Goal: Task Accomplishment & Management: Use online tool/utility

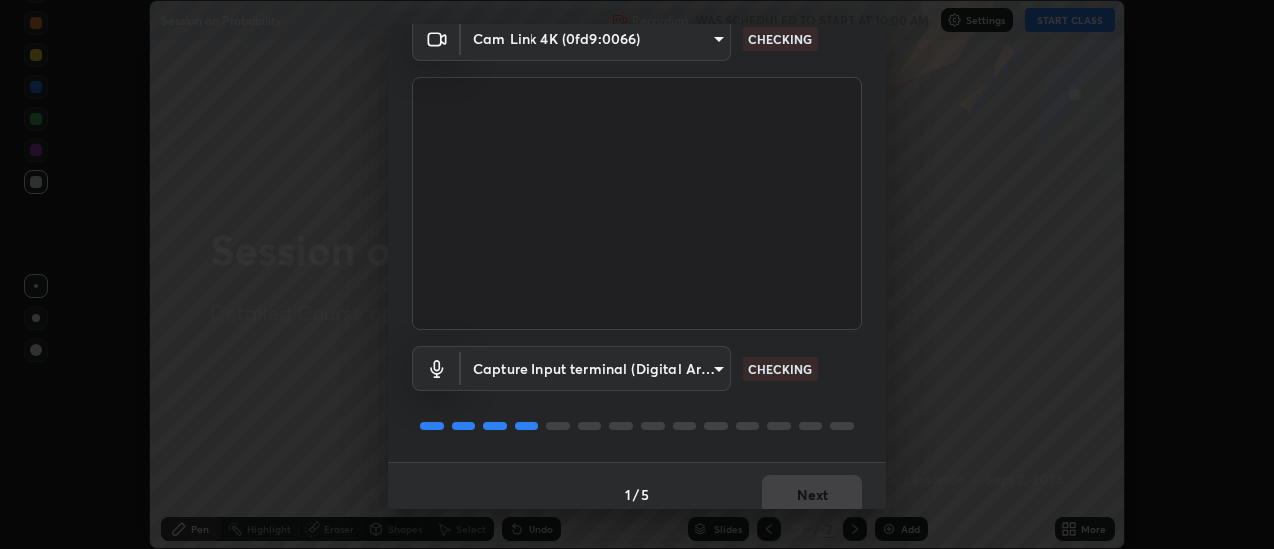
scroll to position [105, 0]
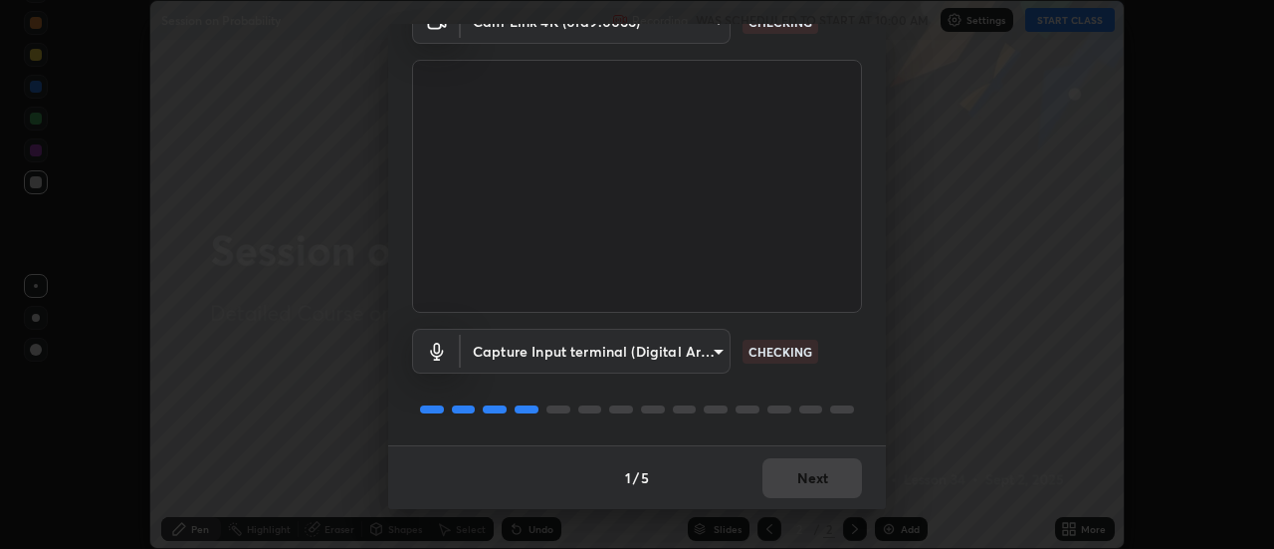
click at [820, 478] on div "1 / 5 Next" at bounding box center [637, 477] width 498 height 64
click at [822, 479] on div "1 / 5 Next" at bounding box center [637, 477] width 498 height 64
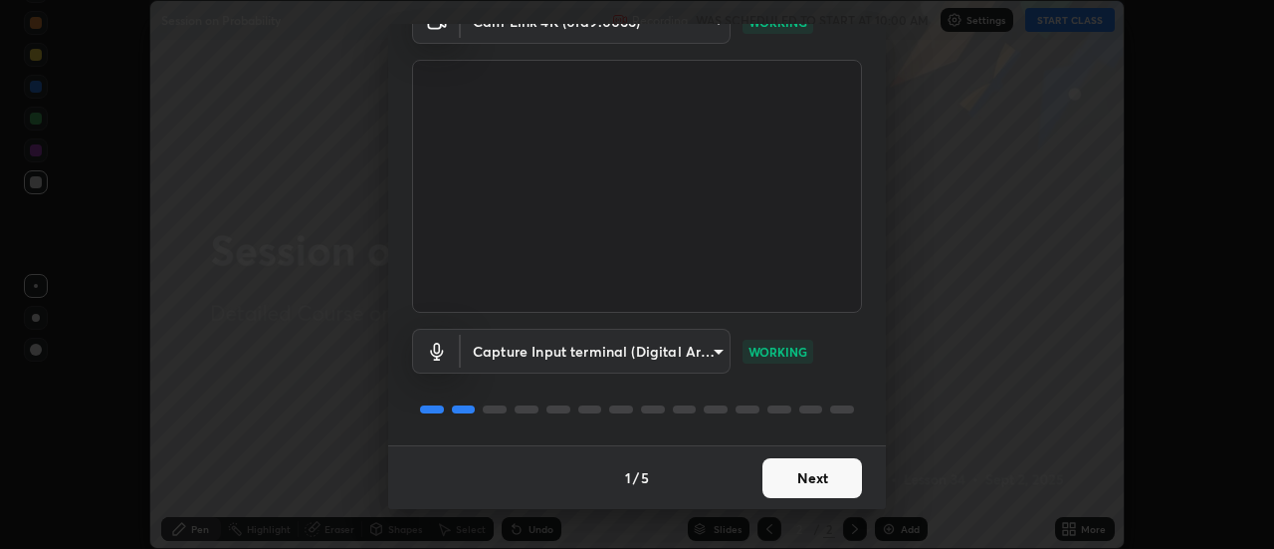
click at [826, 482] on button "Next" at bounding box center [813, 478] width 100 height 40
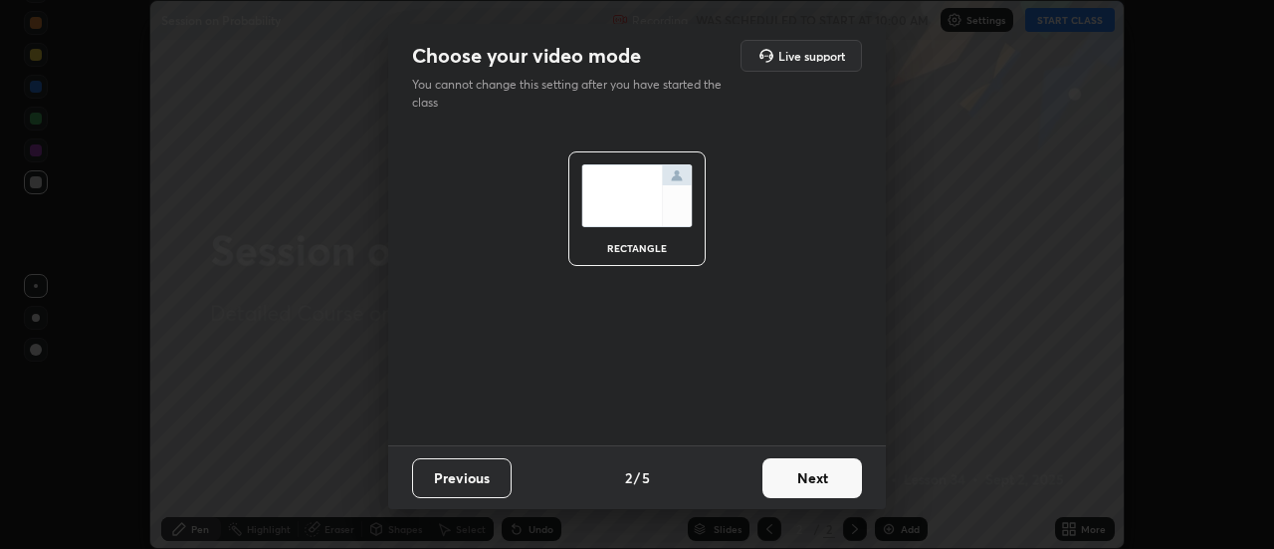
click at [825, 481] on button "Next" at bounding box center [813, 478] width 100 height 40
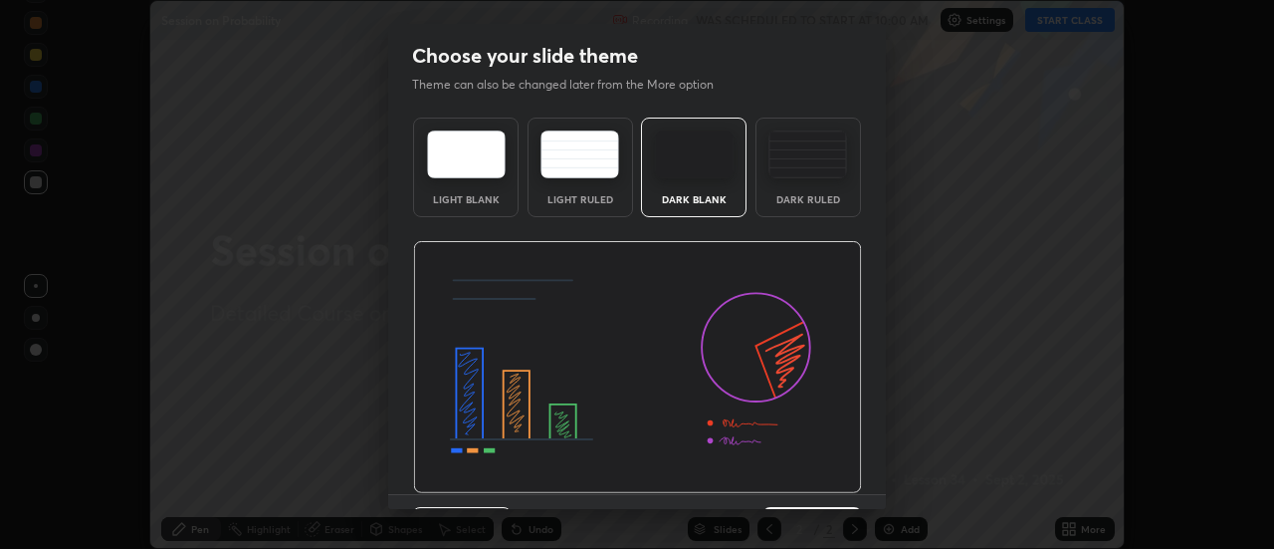
click at [827, 479] on img at bounding box center [637, 367] width 449 height 253
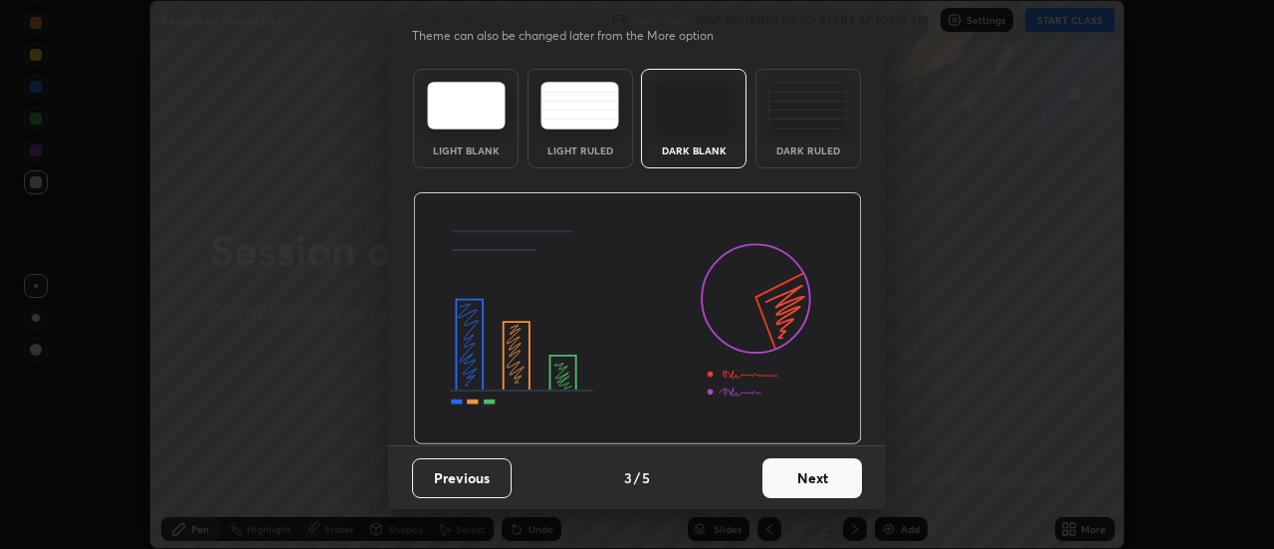
click at [818, 472] on button "Next" at bounding box center [813, 478] width 100 height 40
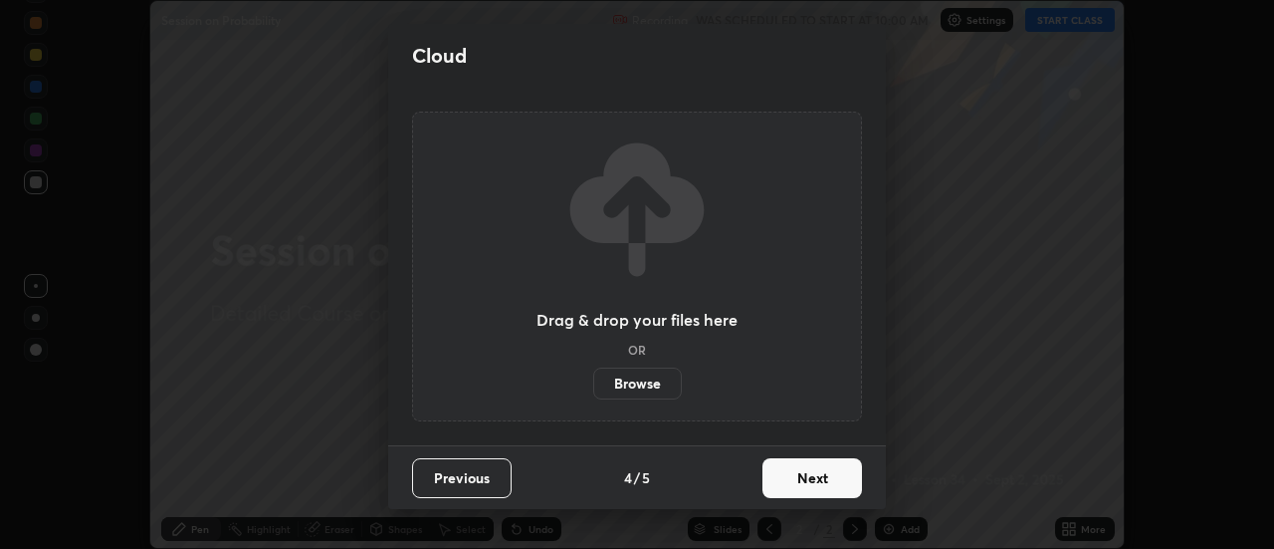
click at [828, 464] on button "Next" at bounding box center [813, 478] width 100 height 40
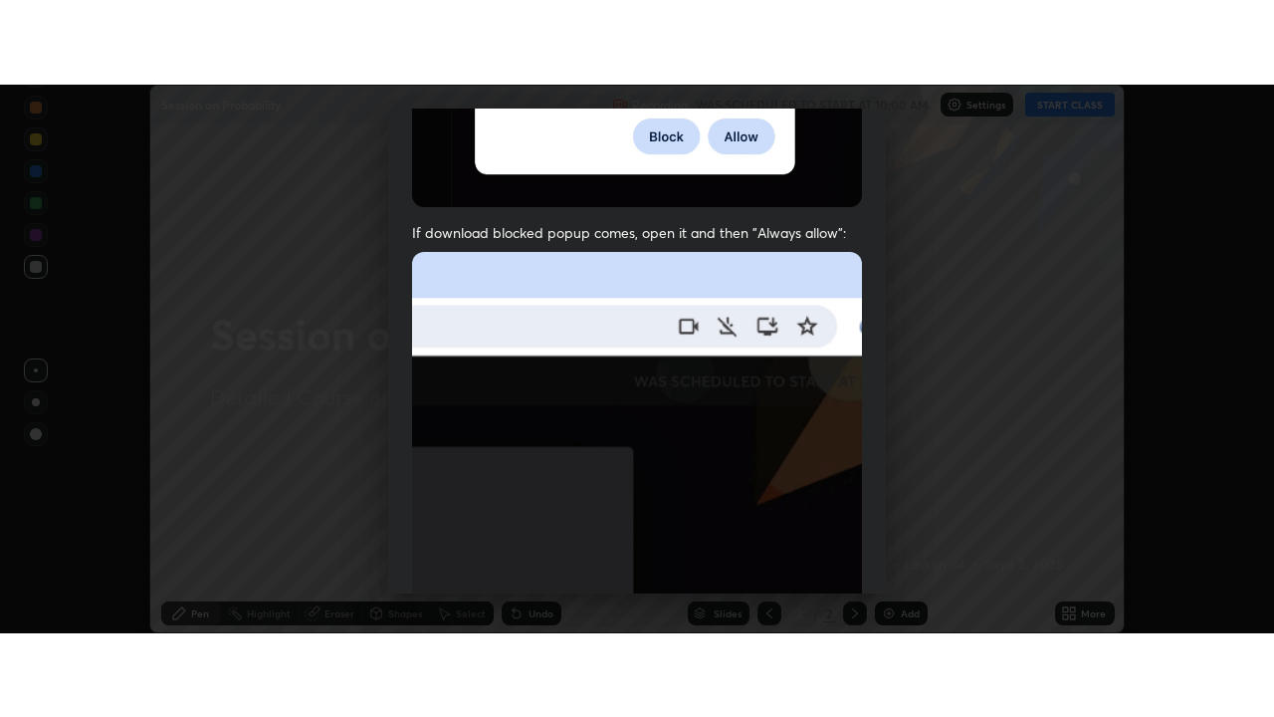
scroll to position [511, 0]
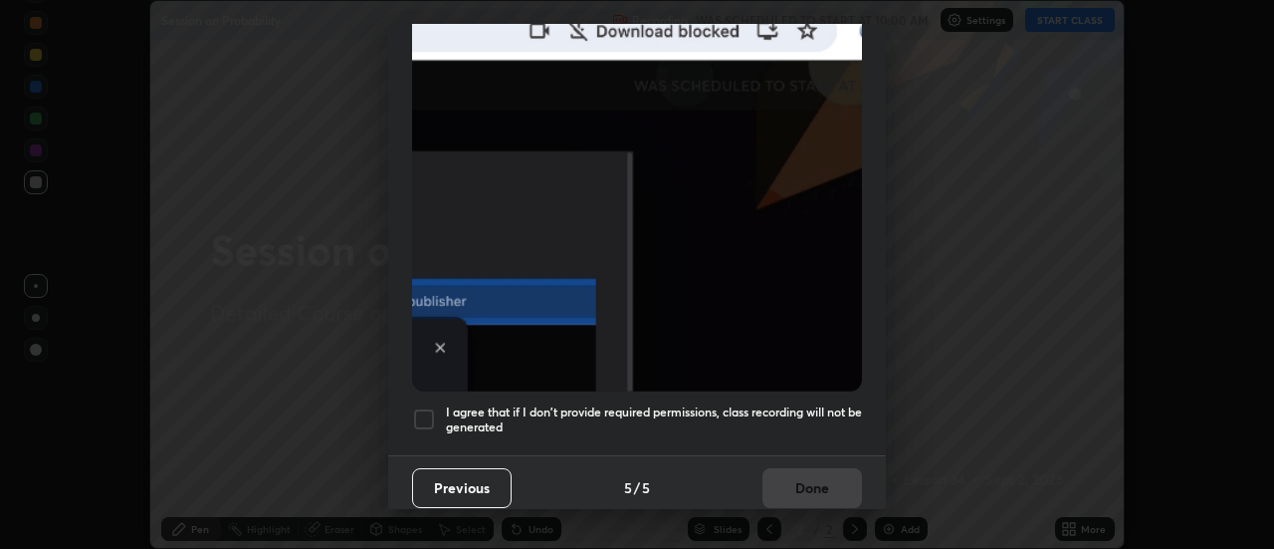
click at [435, 415] on div at bounding box center [424, 419] width 24 height 24
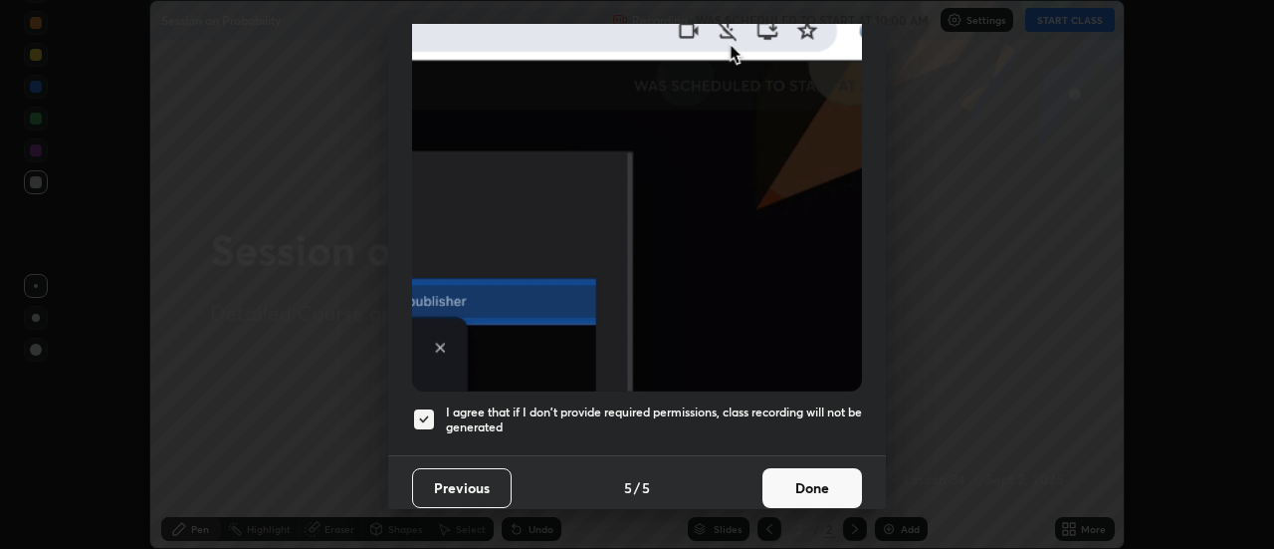
click at [818, 484] on button "Done" at bounding box center [813, 488] width 100 height 40
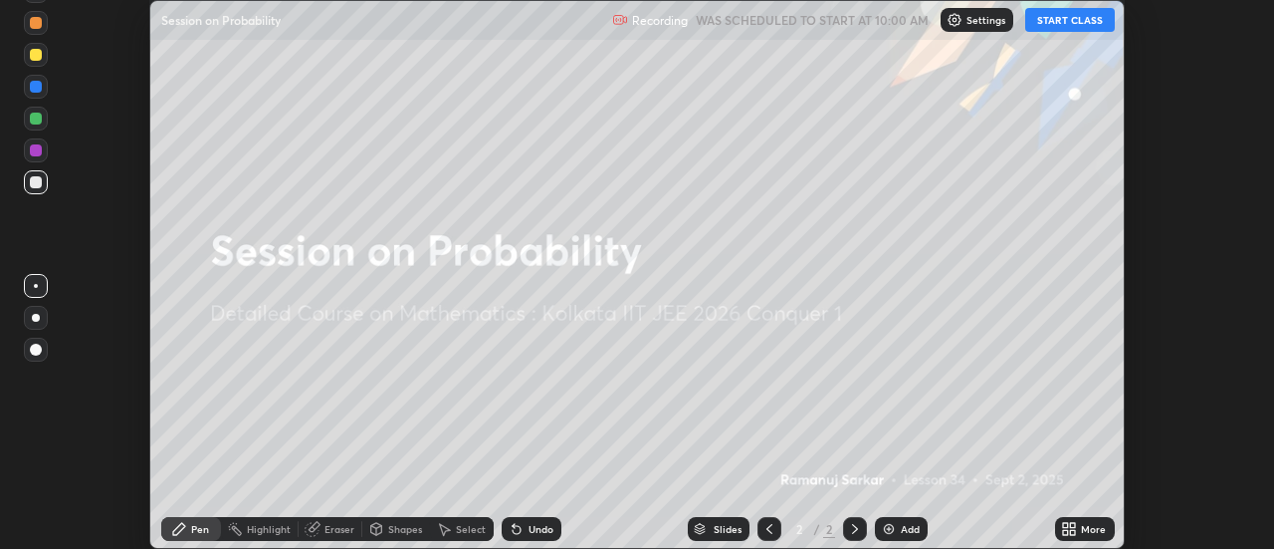
click at [1073, 532] on icon at bounding box center [1073, 532] width 5 height 5
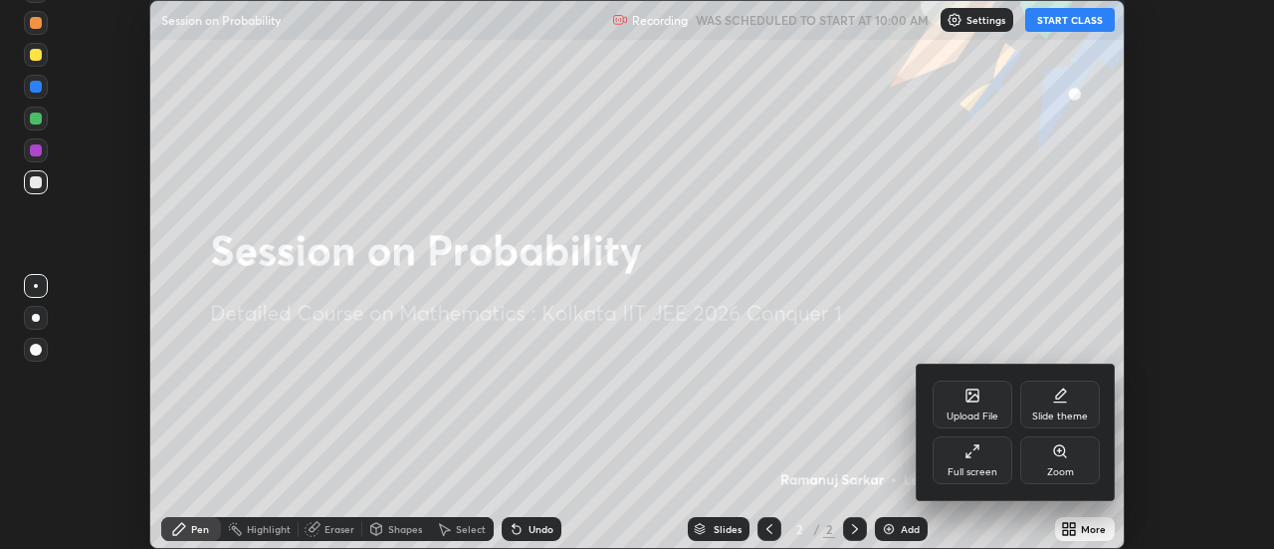
click at [983, 453] on div "Full screen" at bounding box center [973, 460] width 80 height 48
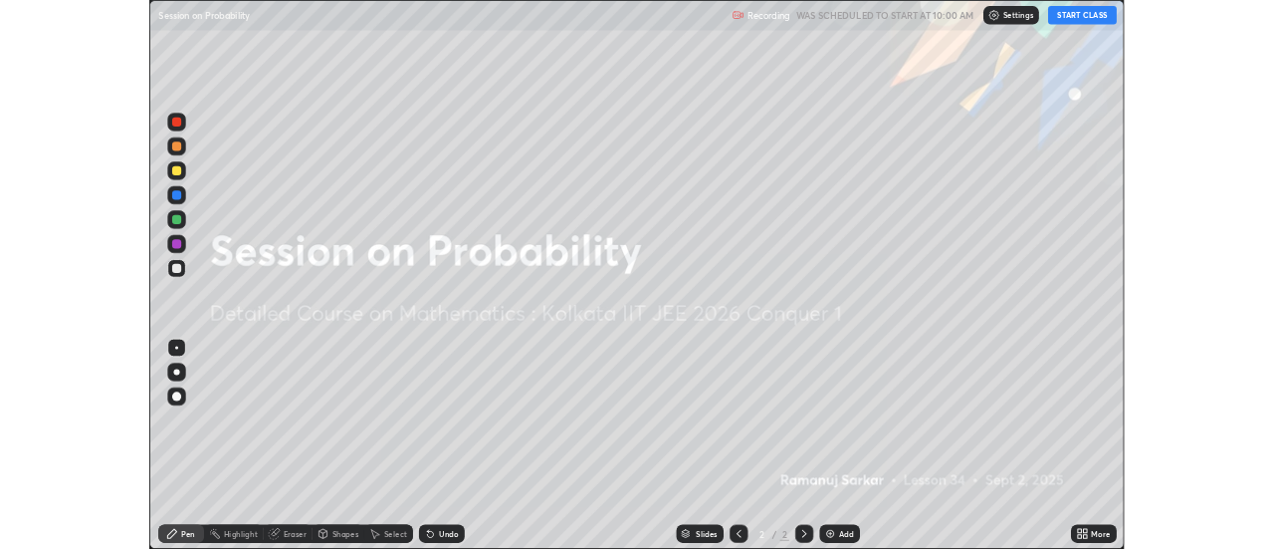
scroll to position [717, 1274]
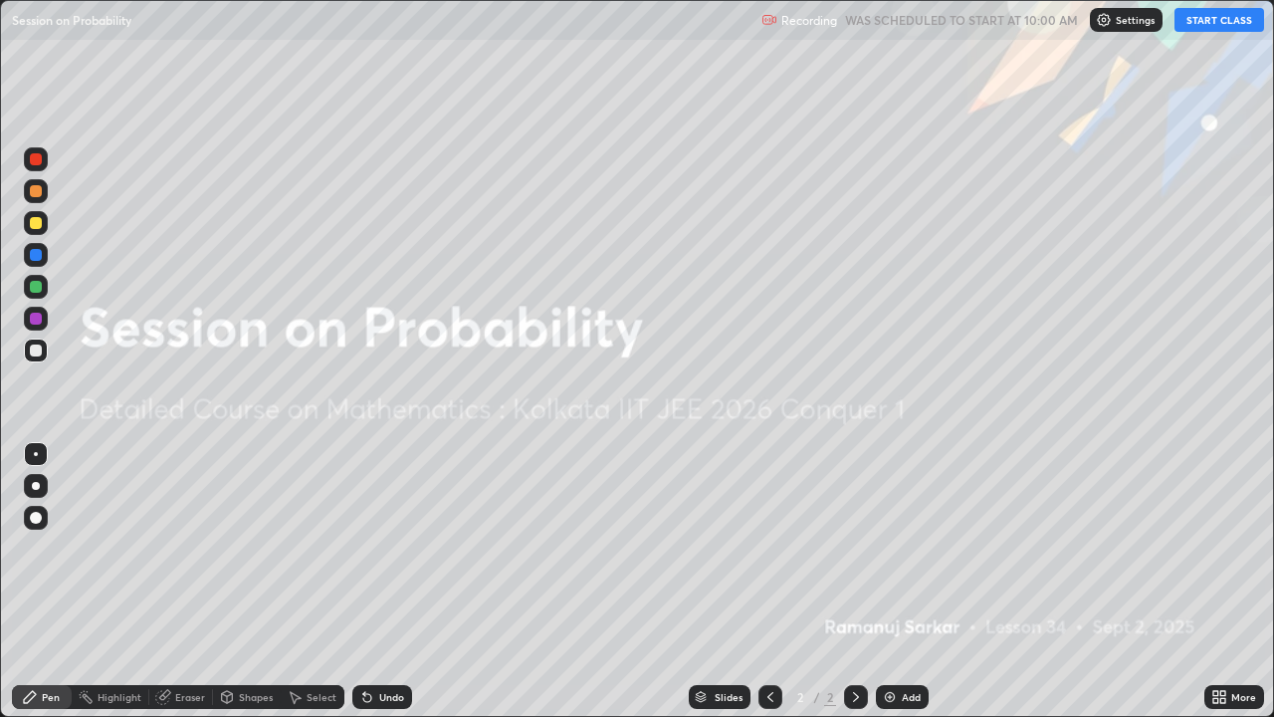
click at [1216, 28] on button "START CLASS" at bounding box center [1220, 20] width 90 height 24
click at [905, 548] on div "Add" at bounding box center [911, 697] width 19 height 10
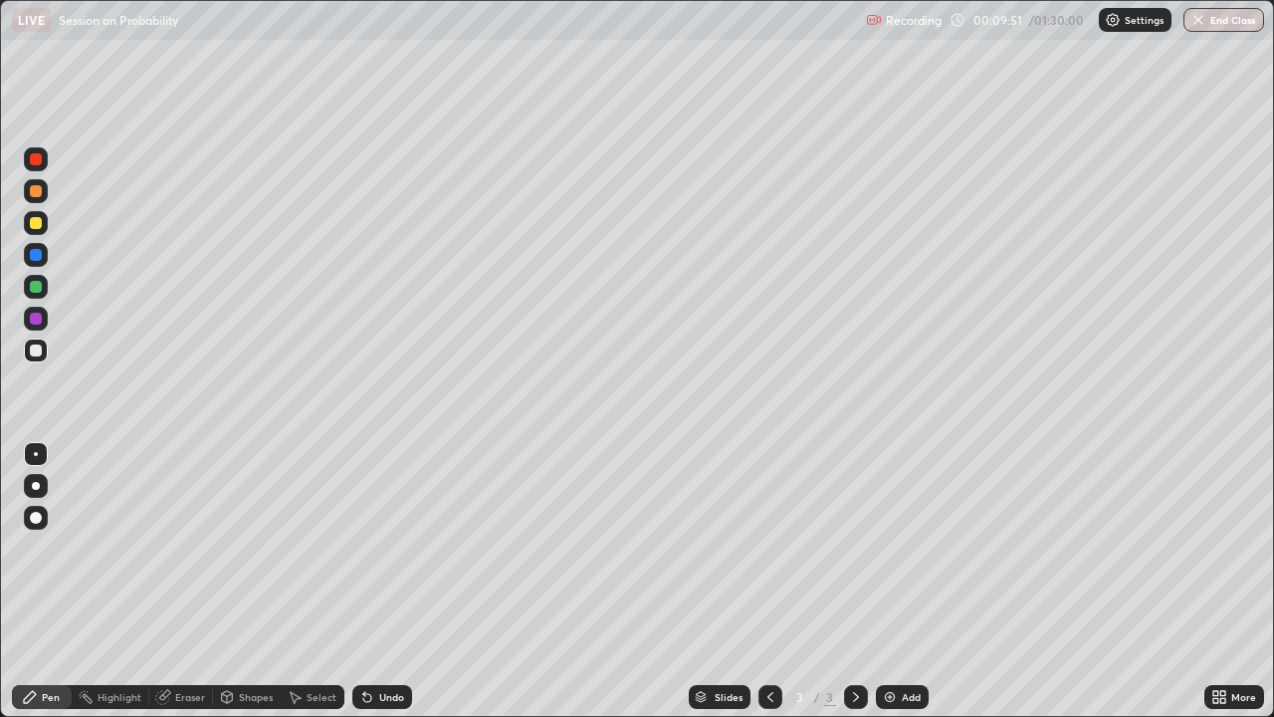
click at [363, 548] on icon at bounding box center [367, 698] width 8 height 8
click at [365, 548] on icon at bounding box center [367, 698] width 8 height 8
click at [364, 548] on icon at bounding box center [367, 698] width 8 height 8
click at [368, 548] on icon at bounding box center [367, 697] width 16 height 16
click at [371, 548] on icon at bounding box center [367, 697] width 16 height 16
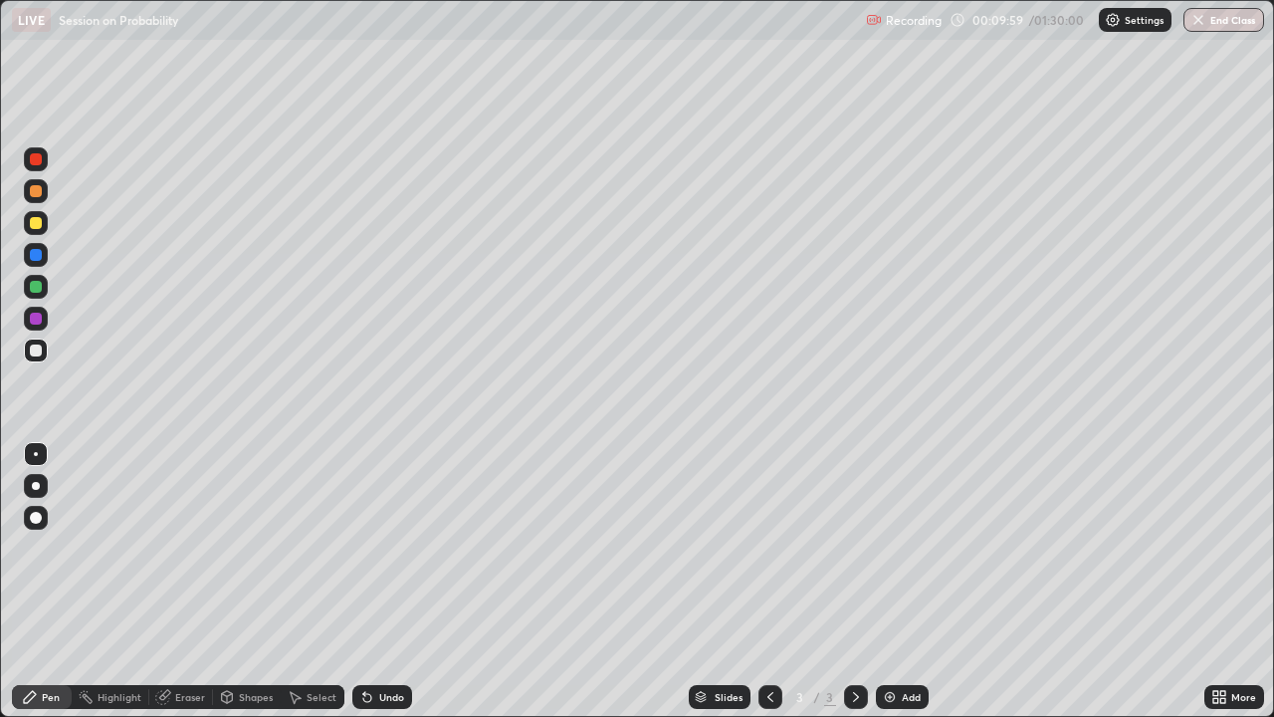
click at [371, 548] on icon at bounding box center [367, 697] width 16 height 16
click at [370, 548] on icon at bounding box center [367, 697] width 16 height 16
click at [373, 548] on div "Undo" at bounding box center [382, 697] width 60 height 24
click at [374, 548] on div "Undo" at bounding box center [382, 697] width 60 height 24
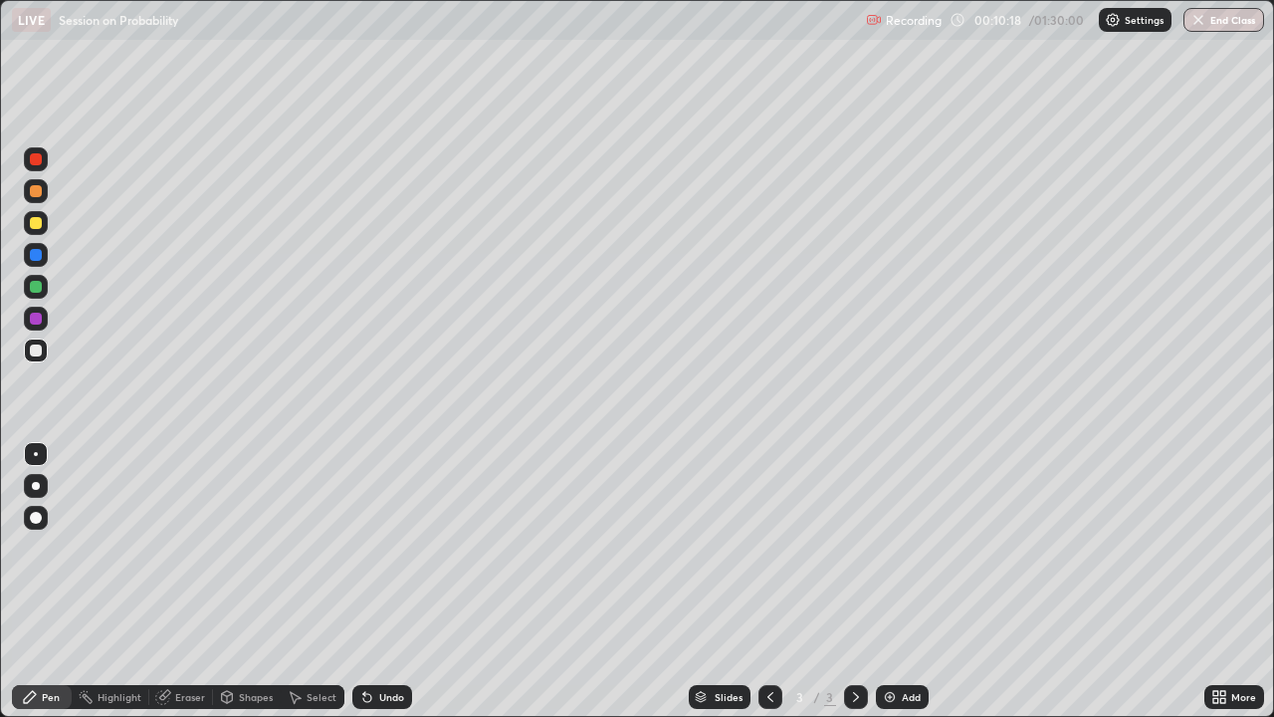
click at [183, 548] on div "Eraser" at bounding box center [190, 697] width 30 height 10
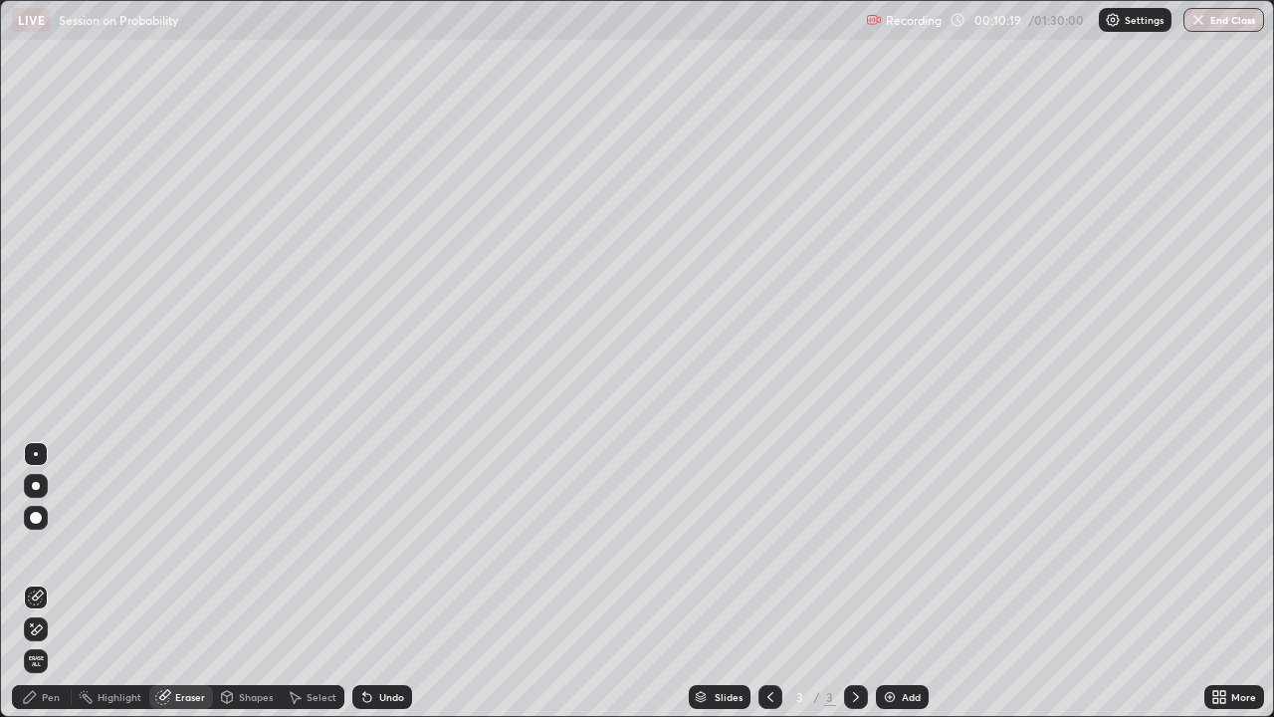
click at [52, 548] on div "Pen" at bounding box center [51, 697] width 18 height 10
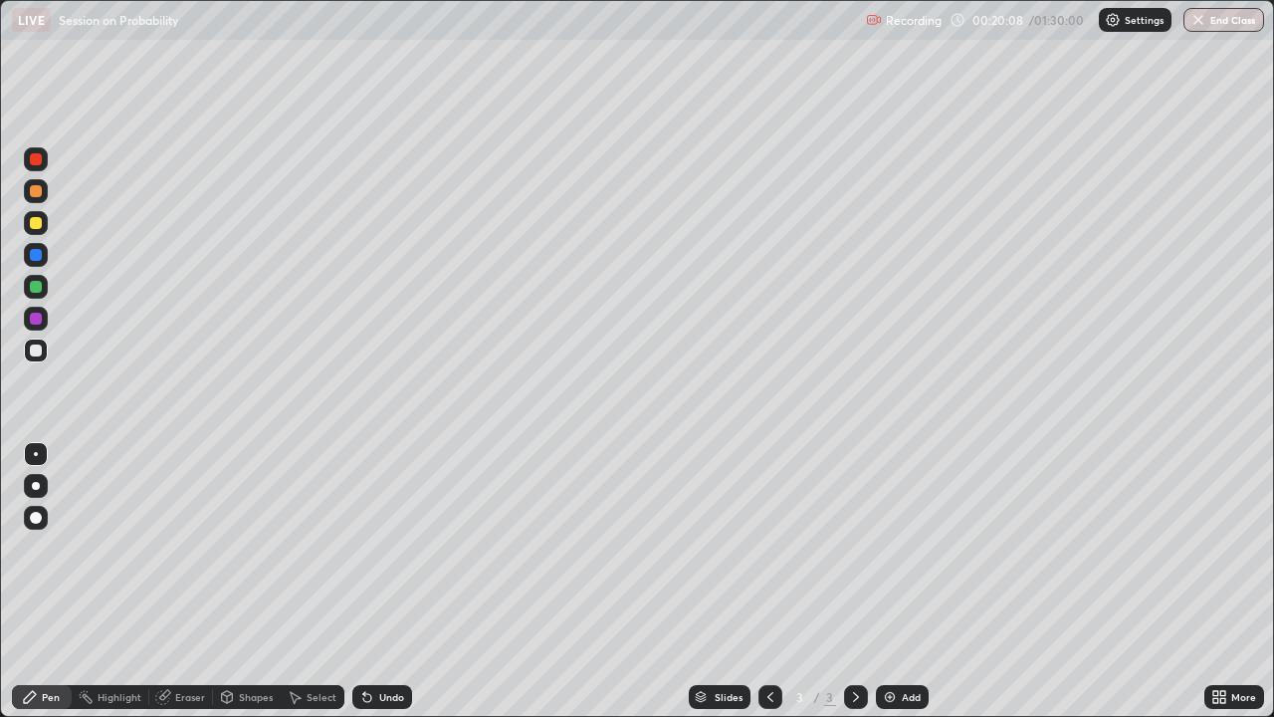
click at [891, 548] on img at bounding box center [890, 697] width 16 height 16
click at [0, 548] on div "Setting up your live class" at bounding box center [637, 358] width 1274 height 717
click at [899, 548] on div "Add" at bounding box center [902, 697] width 53 height 24
click at [0, 548] on div "Setting up your live class" at bounding box center [637, 358] width 1274 height 717
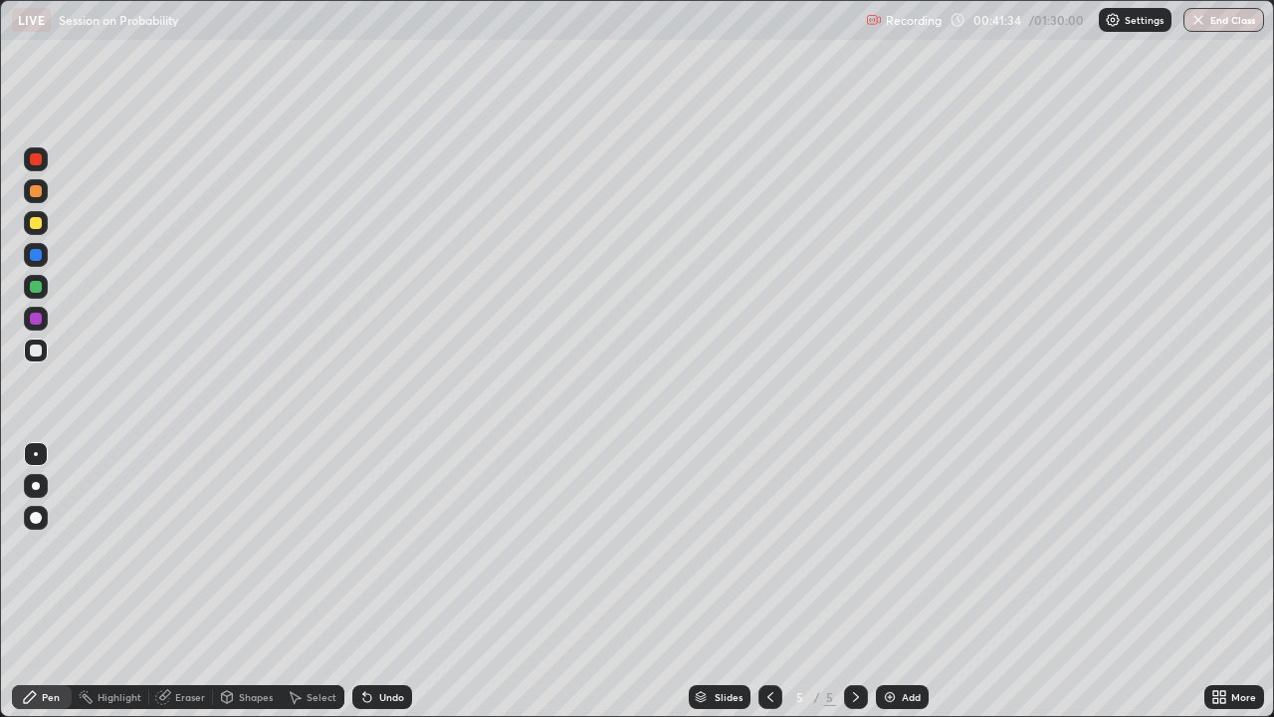
click at [890, 548] on img at bounding box center [890, 697] width 16 height 16
click at [380, 548] on div "Undo" at bounding box center [382, 697] width 60 height 24
click at [391, 548] on div "Undo" at bounding box center [382, 697] width 60 height 24
click at [394, 548] on div "Undo" at bounding box center [382, 697] width 60 height 24
click at [391, 548] on div "Undo" at bounding box center [382, 697] width 60 height 24
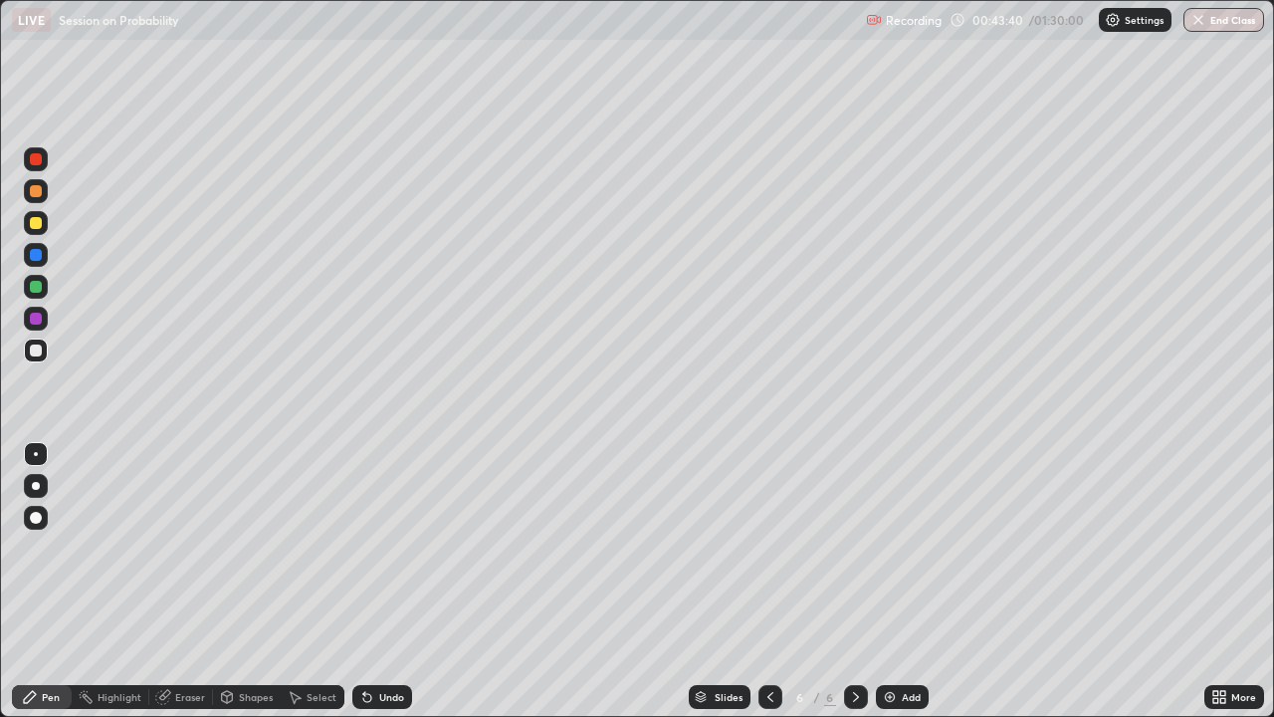
click at [379, 548] on div "Undo" at bounding box center [391, 697] width 25 height 10
click at [376, 548] on div "Undo" at bounding box center [382, 697] width 60 height 24
click at [374, 548] on div "Undo" at bounding box center [382, 697] width 60 height 24
click at [380, 548] on div "Undo" at bounding box center [382, 697] width 60 height 24
click at [36, 486] on div at bounding box center [36, 486] width 8 height 8
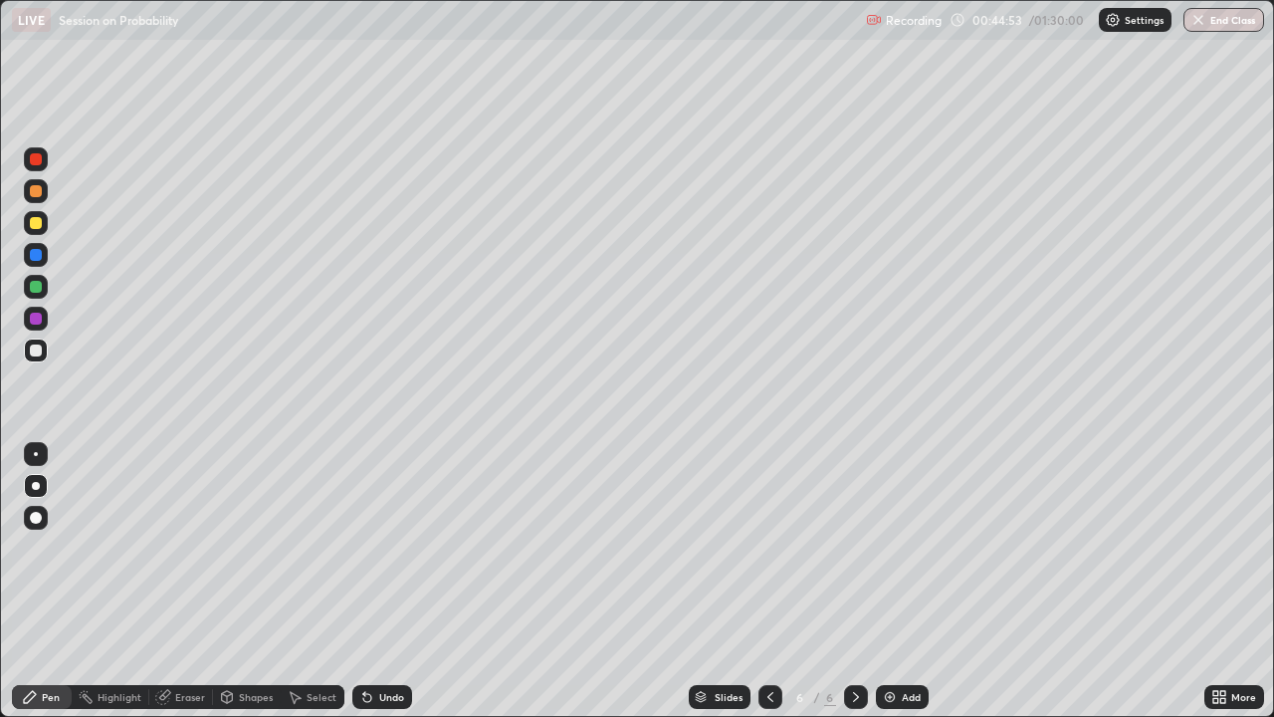
click at [43, 278] on div at bounding box center [36, 287] width 24 height 24
click at [902, 548] on div "Add" at bounding box center [911, 697] width 19 height 10
click at [38, 350] on div at bounding box center [36, 350] width 12 height 12
click at [382, 548] on div "Undo" at bounding box center [391, 697] width 25 height 10
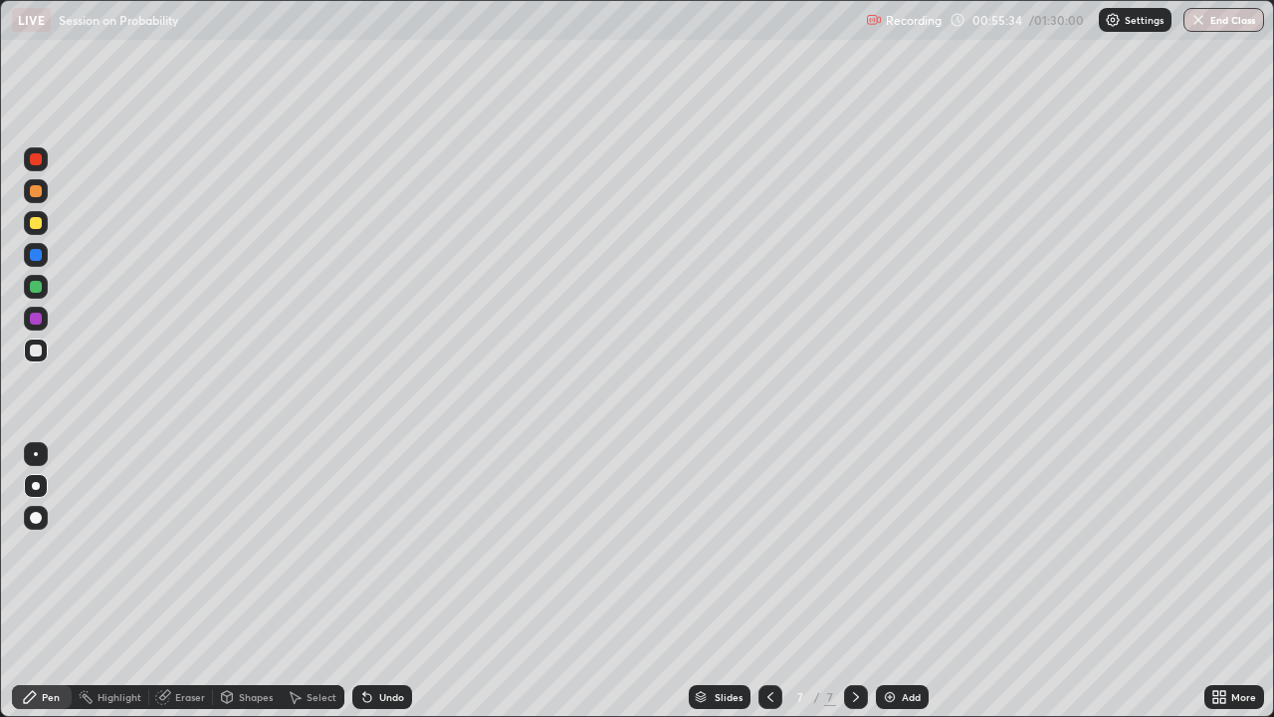
click at [374, 548] on div "Undo" at bounding box center [382, 697] width 60 height 24
click at [375, 548] on div "Undo" at bounding box center [382, 697] width 60 height 24
click at [376, 548] on div "Undo" at bounding box center [382, 697] width 60 height 24
click at [375, 548] on div "Undo" at bounding box center [382, 697] width 60 height 24
click at [379, 548] on div "Undo" at bounding box center [382, 697] width 60 height 24
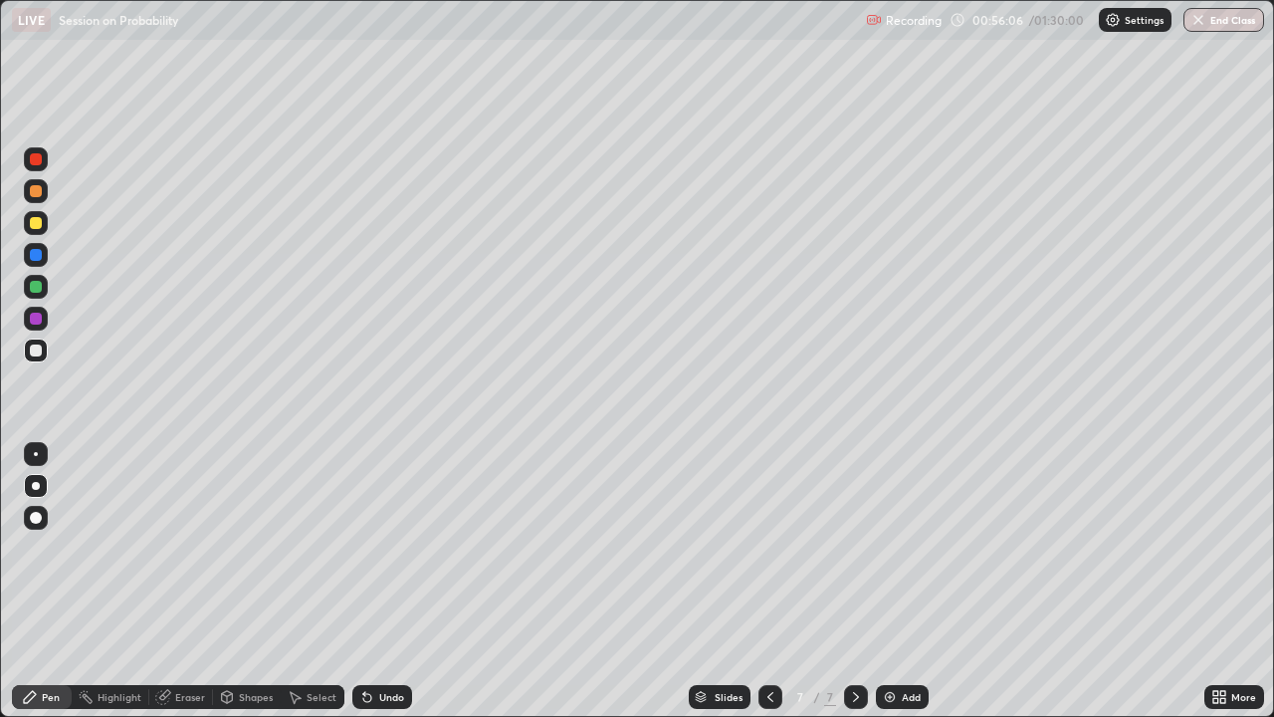
click at [374, 548] on div "Undo" at bounding box center [382, 697] width 60 height 24
click at [38, 322] on div at bounding box center [36, 319] width 12 height 12
click at [39, 286] on div at bounding box center [36, 287] width 12 height 12
click at [390, 548] on div "Undo" at bounding box center [391, 697] width 25 height 10
click at [38, 161] on div at bounding box center [36, 159] width 12 height 12
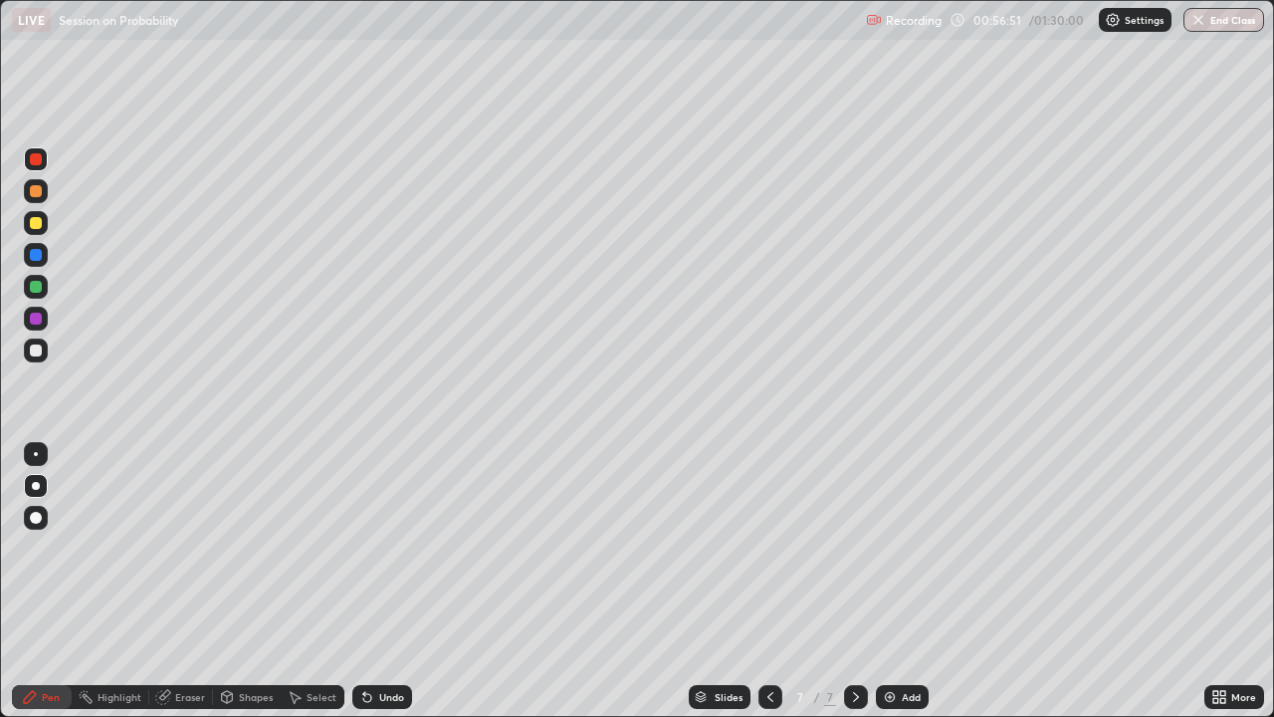
click at [39, 289] on div at bounding box center [36, 287] width 12 height 12
click at [39, 190] on div at bounding box center [36, 191] width 12 height 12
click at [186, 548] on div "Eraser" at bounding box center [190, 697] width 30 height 10
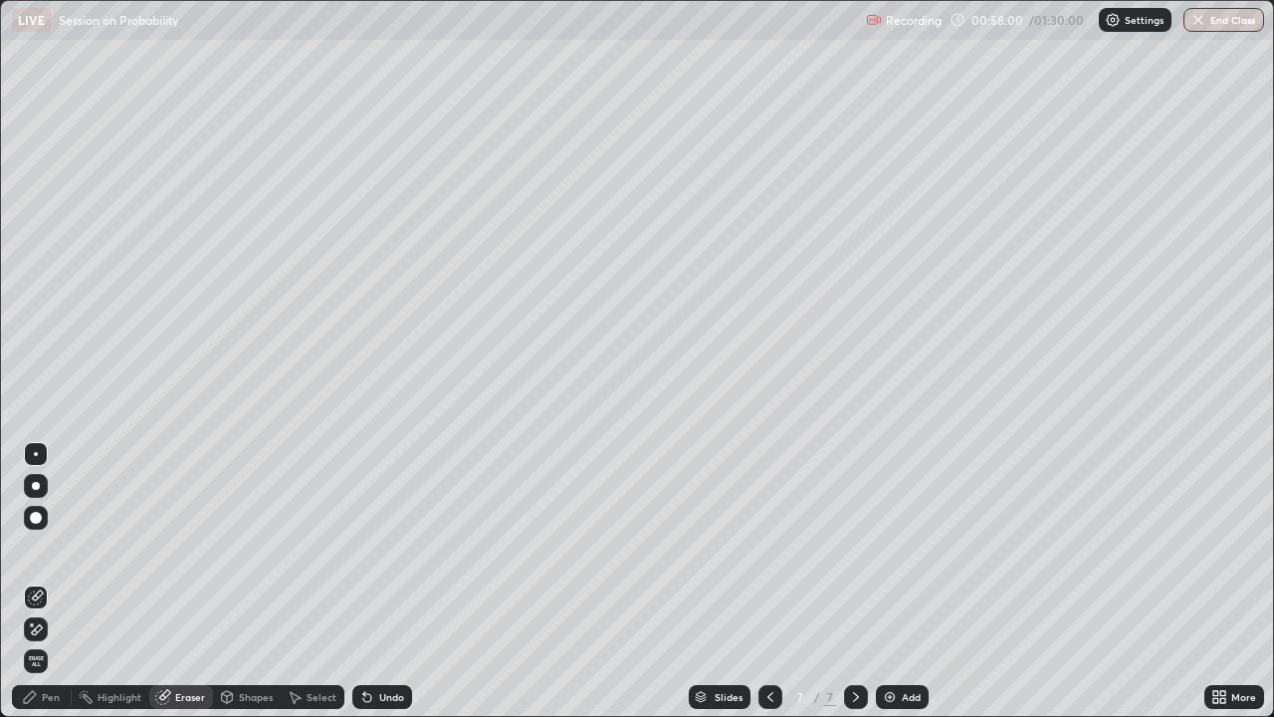
click at [46, 548] on div "Pen" at bounding box center [42, 697] width 60 height 24
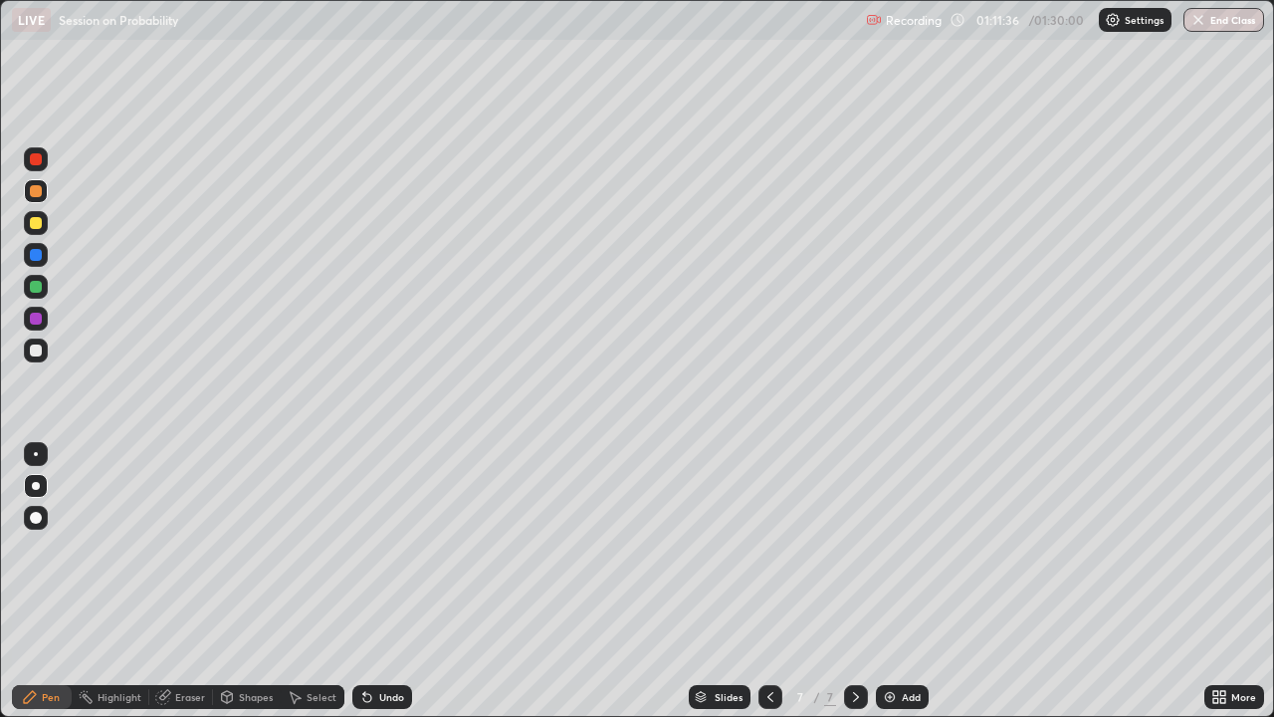
click at [1030, 548] on div "Slides 7 / 7 Add" at bounding box center [808, 697] width 793 height 40
click at [915, 548] on div "Add" at bounding box center [911, 697] width 19 height 10
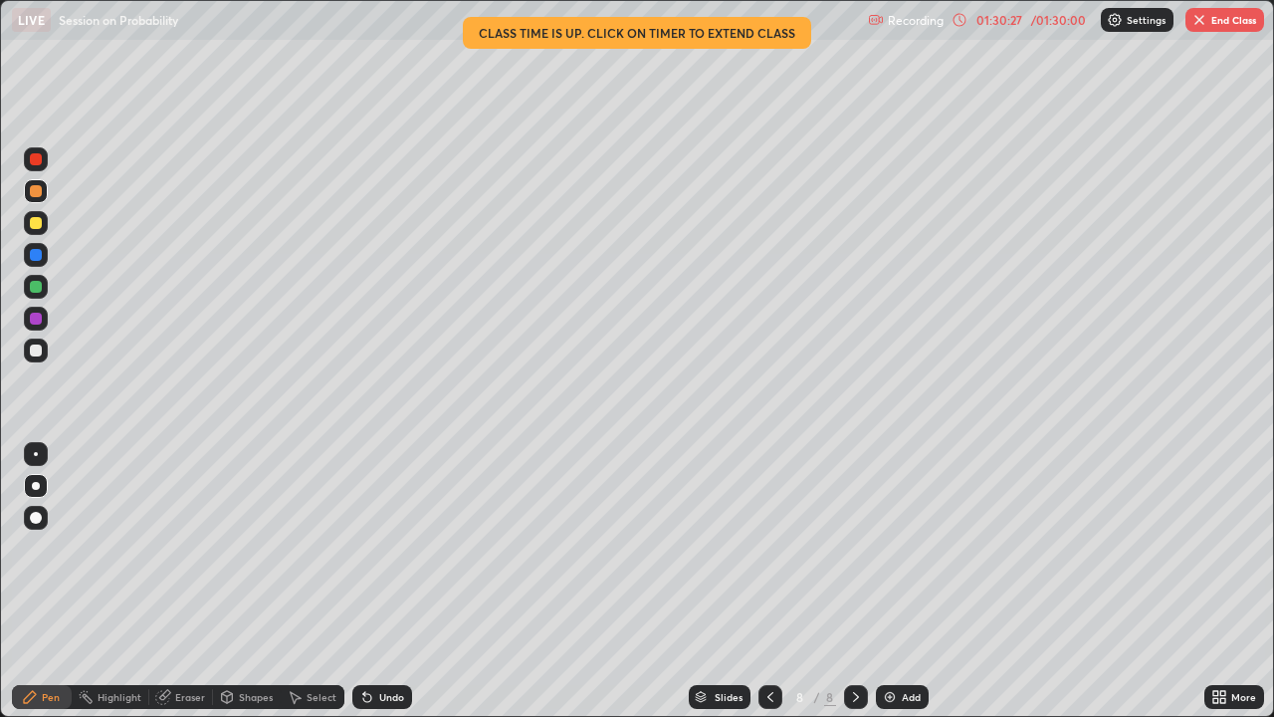
click at [35, 220] on div at bounding box center [36, 223] width 12 height 12
click at [46, 161] on div at bounding box center [36, 159] width 24 height 24
click at [36, 194] on div at bounding box center [36, 191] width 12 height 12
click at [1244, 24] on button "End Class" at bounding box center [1225, 20] width 79 height 24
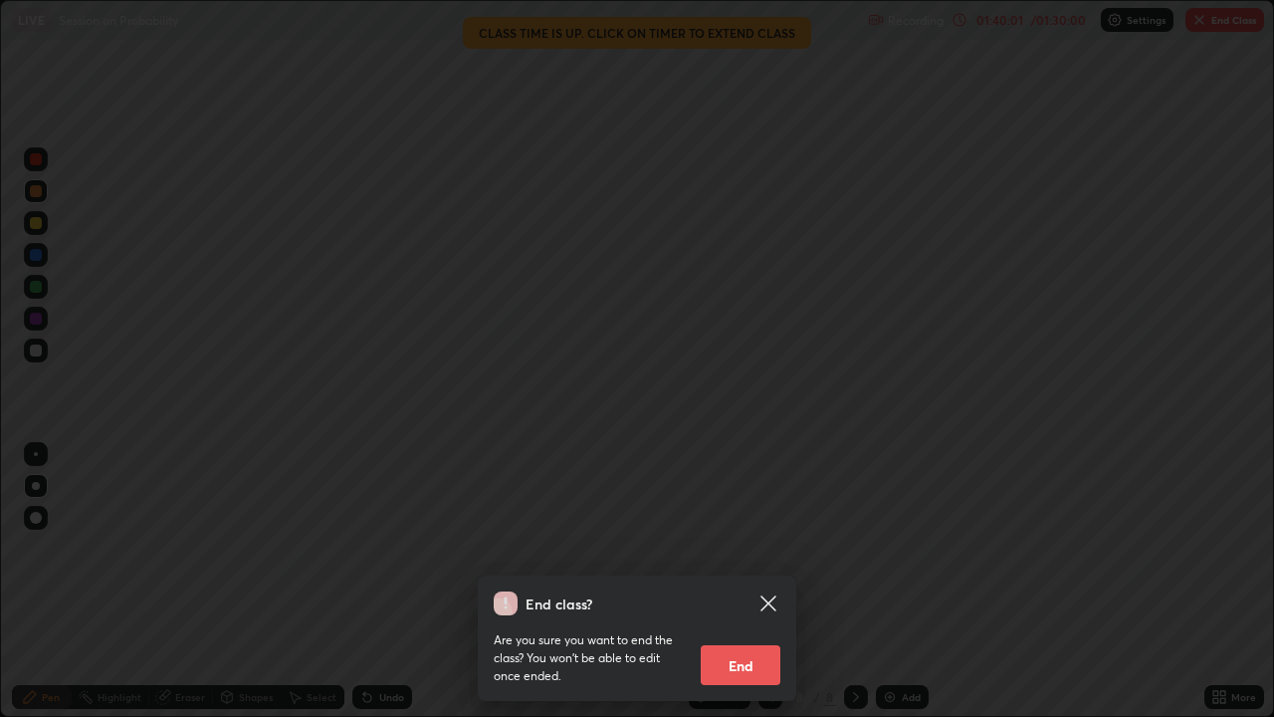
click at [736, 548] on button "End" at bounding box center [741, 665] width 80 height 40
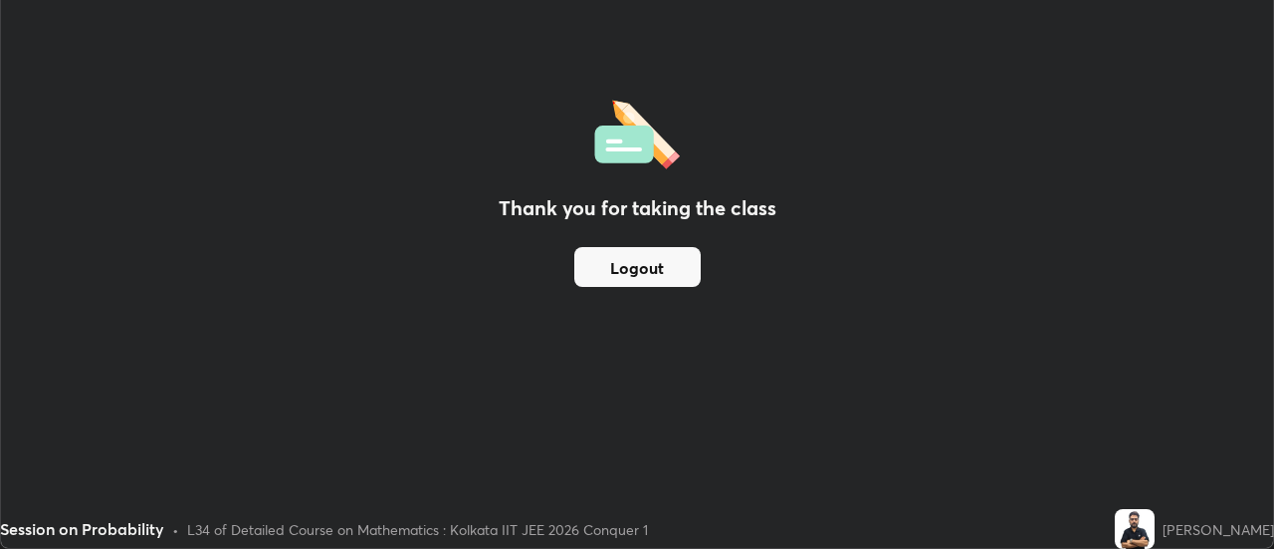
scroll to position [99012, 98286]
